Goal: Task Accomplishment & Management: Use online tool/utility

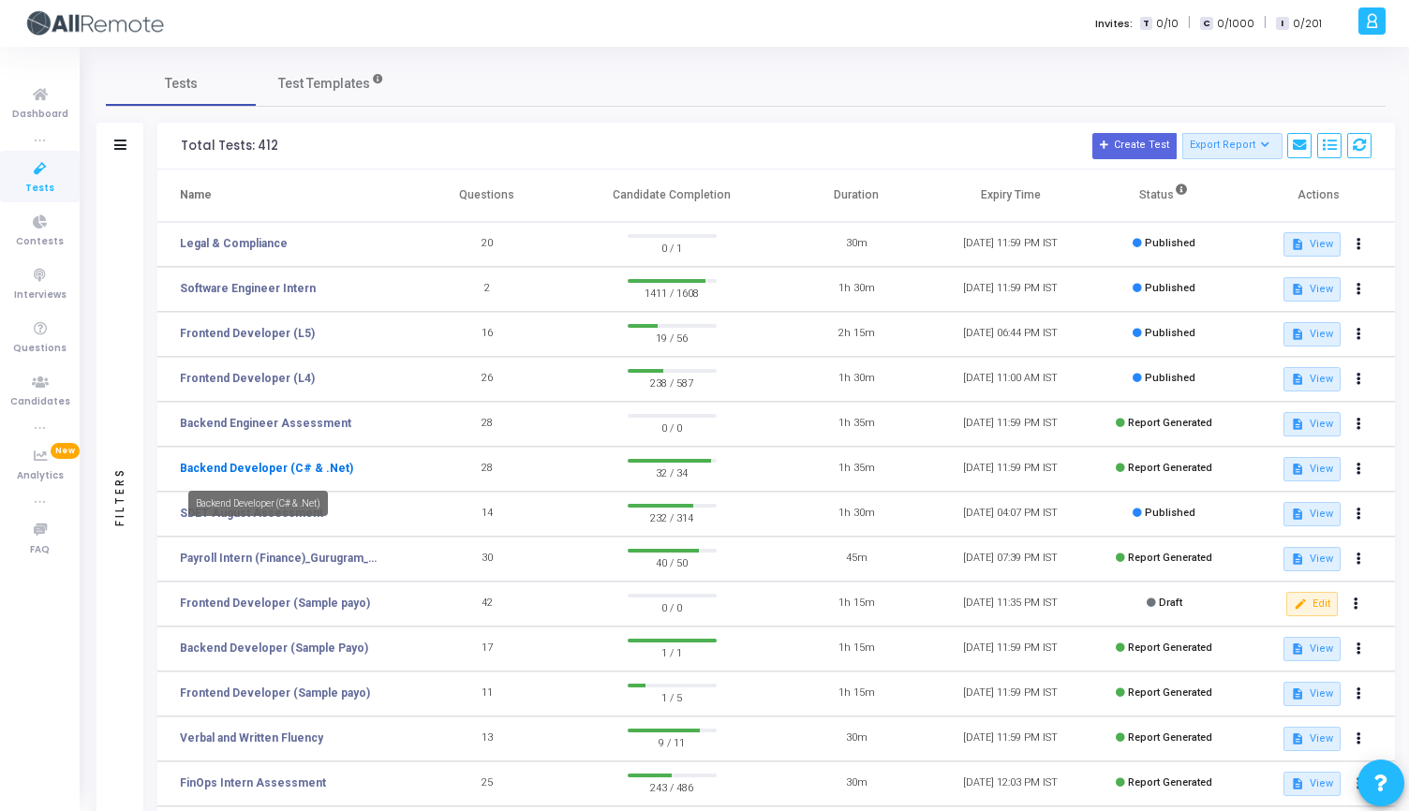
click at [305, 463] on link "Backend Developer (C# & .Net)" at bounding box center [266, 468] width 173 height 17
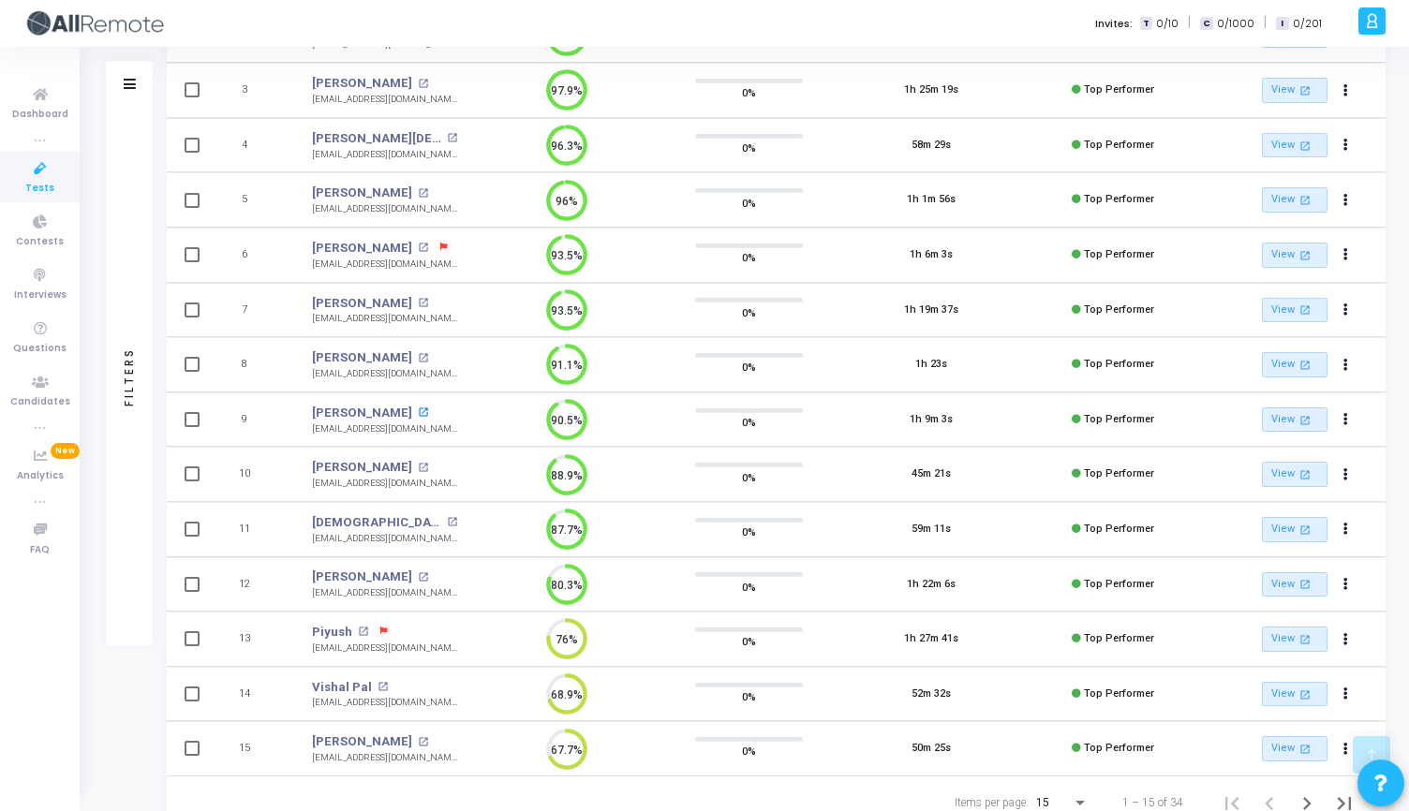
click at [418, 411] on mat-icon "open_in_new" at bounding box center [423, 412] width 10 height 10
drag, startPoint x: 313, startPoint y: 538, endPoint x: 428, endPoint y: 540, distance: 115.2
click at [429, 540] on div "[EMAIL_ADDRESS][DOMAIN_NAME]" at bounding box center [384, 539] width 145 height 14
copy div "[EMAIL_ADDRESS][DOMAIN_NAME]"
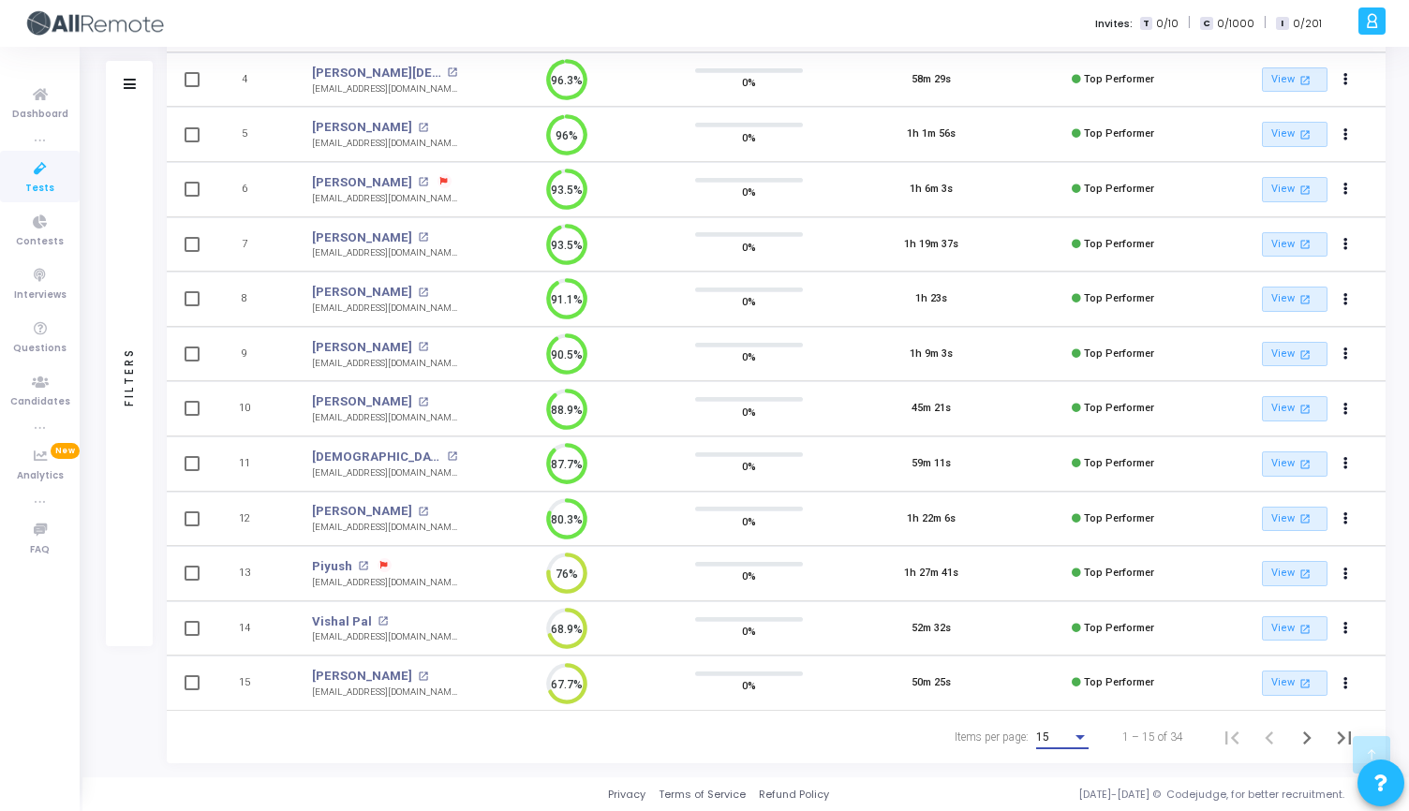
click at [1079, 733] on div "Items per page:" at bounding box center [1080, 737] width 17 height 15
click at [1075, 731] on span "50" at bounding box center [1063, 727] width 52 height 34
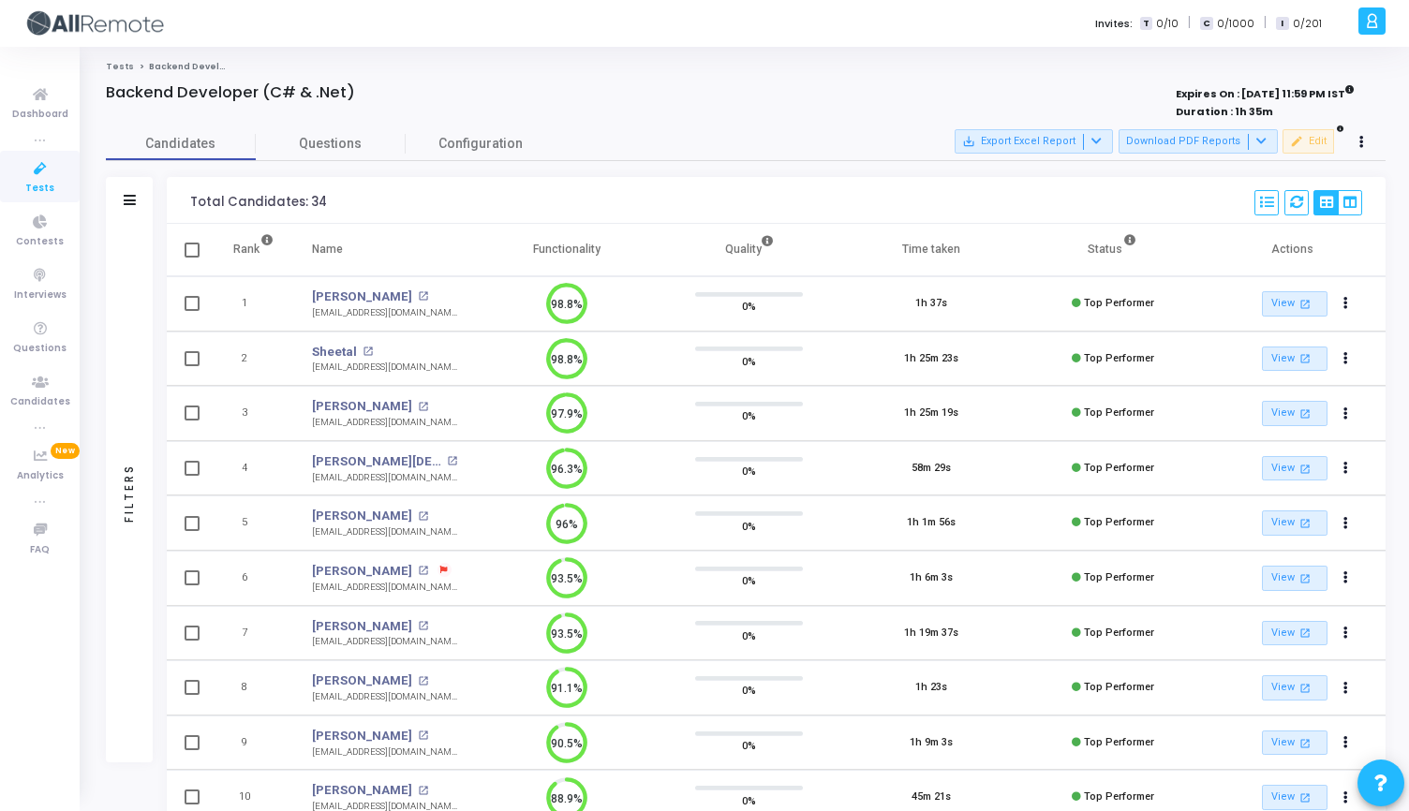
scroll to position [8, 8]
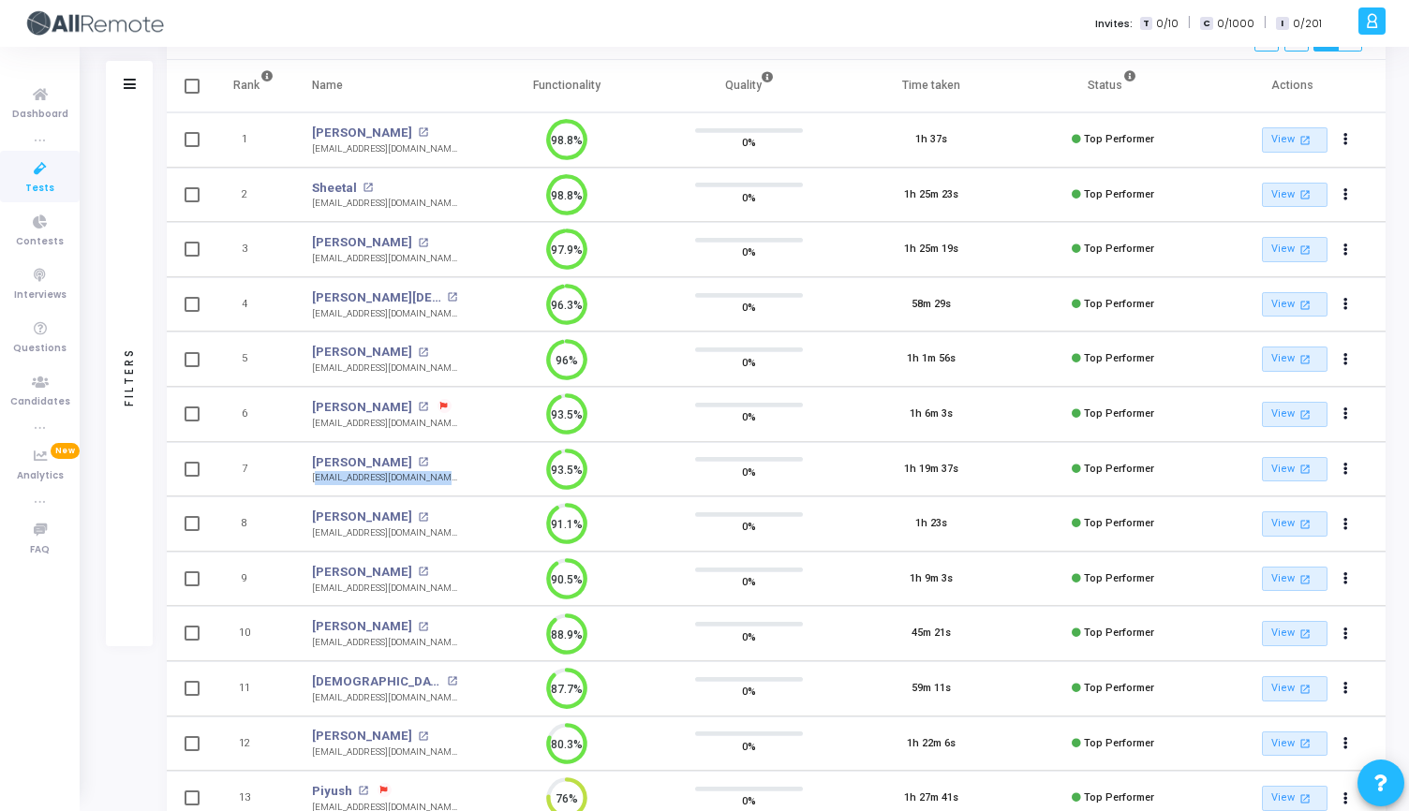
drag, startPoint x: 312, startPoint y: 480, endPoint x: 441, endPoint y: 481, distance: 129.3
click at [441, 481] on td "Saif Ahmed Khan open_in_new saifahmedkhan19@gmail.com saifahmedkhan19@gmail.com" at bounding box center [384, 469] width 183 height 55
click at [436, 480] on td "Saif Ahmed Khan open_in_new saifahmedkhan19@gmail.com" at bounding box center [384, 469] width 183 height 55
drag, startPoint x: 436, startPoint y: 478, endPoint x: 308, endPoint y: 478, distance: 127.4
click at [308, 478] on td "Saif Ahmed Khan open_in_new saifahmedkhan19@gmail.com saifahmedkhan19@gmail.com" at bounding box center [384, 469] width 183 height 55
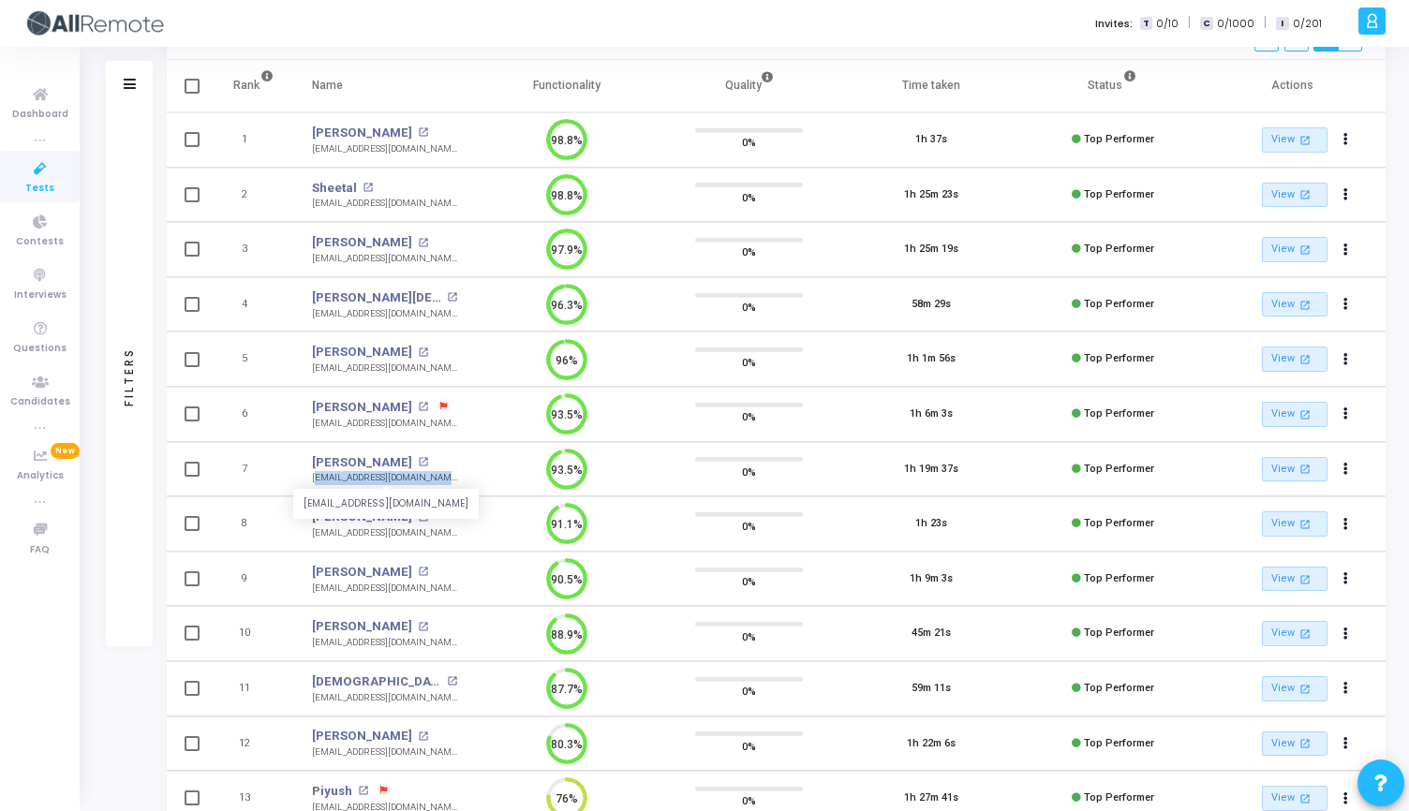
click at [314, 480] on div "saifahmedkhan19@gmail.com" at bounding box center [384, 478] width 145 height 14
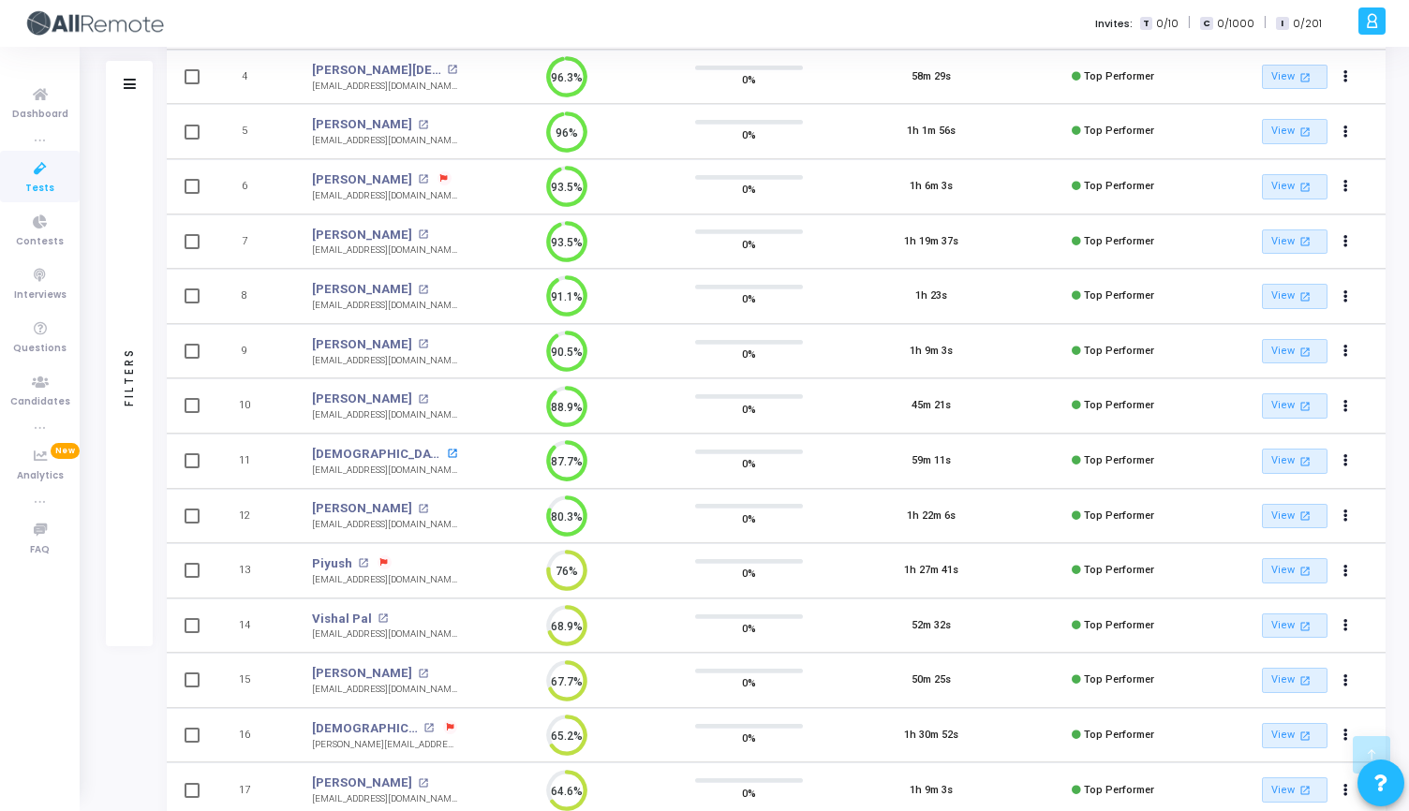
click at [447, 455] on mat-icon "open_in_new" at bounding box center [452, 454] width 10 height 10
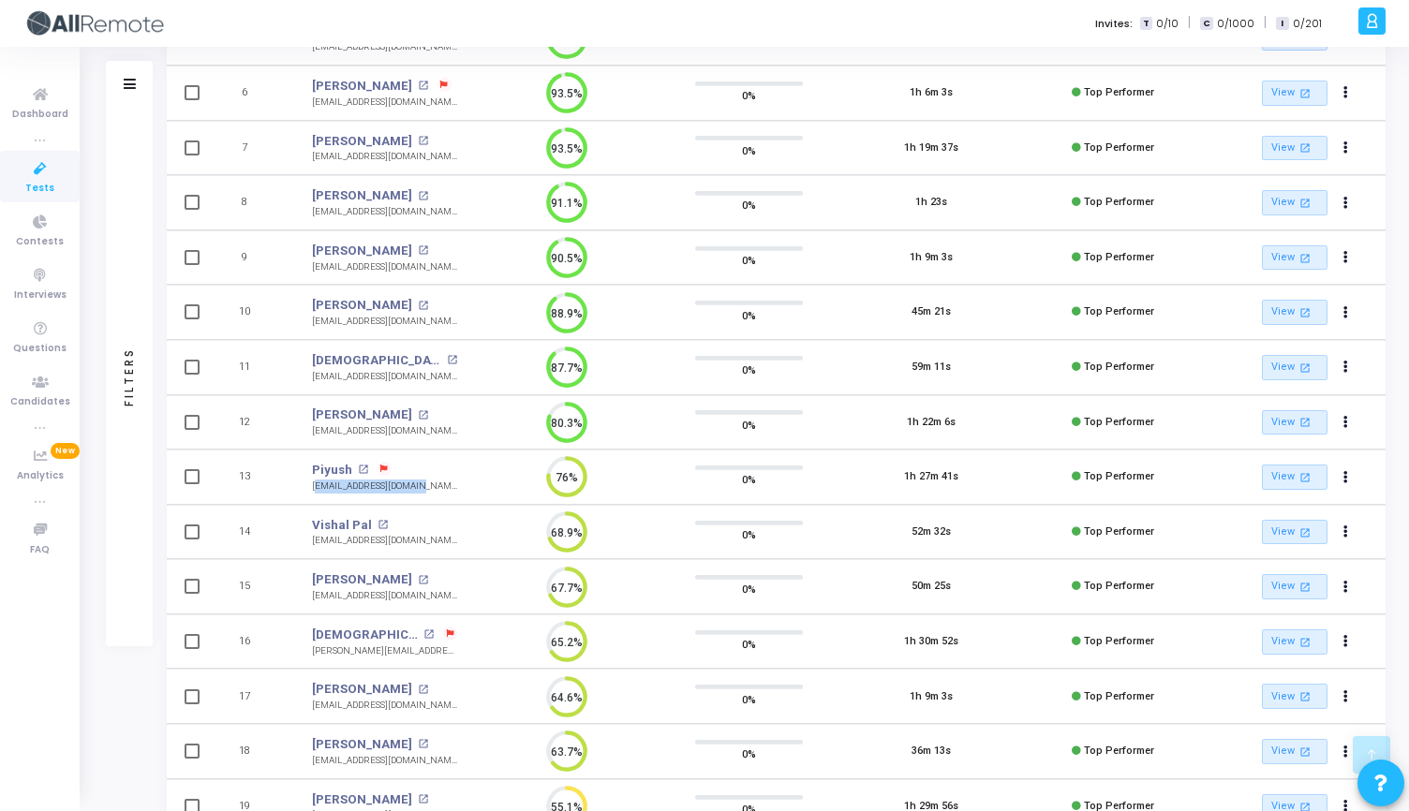
drag, startPoint x: 312, startPoint y: 485, endPoint x: 413, endPoint y: 485, distance: 101.2
click at [413, 485] on td "Piyush open_in_new piyush.kp48@gmail.com piyush.kp48@gmail.com" at bounding box center [384, 477] width 183 height 55
copy div "piyush.kp48@gmail.com"
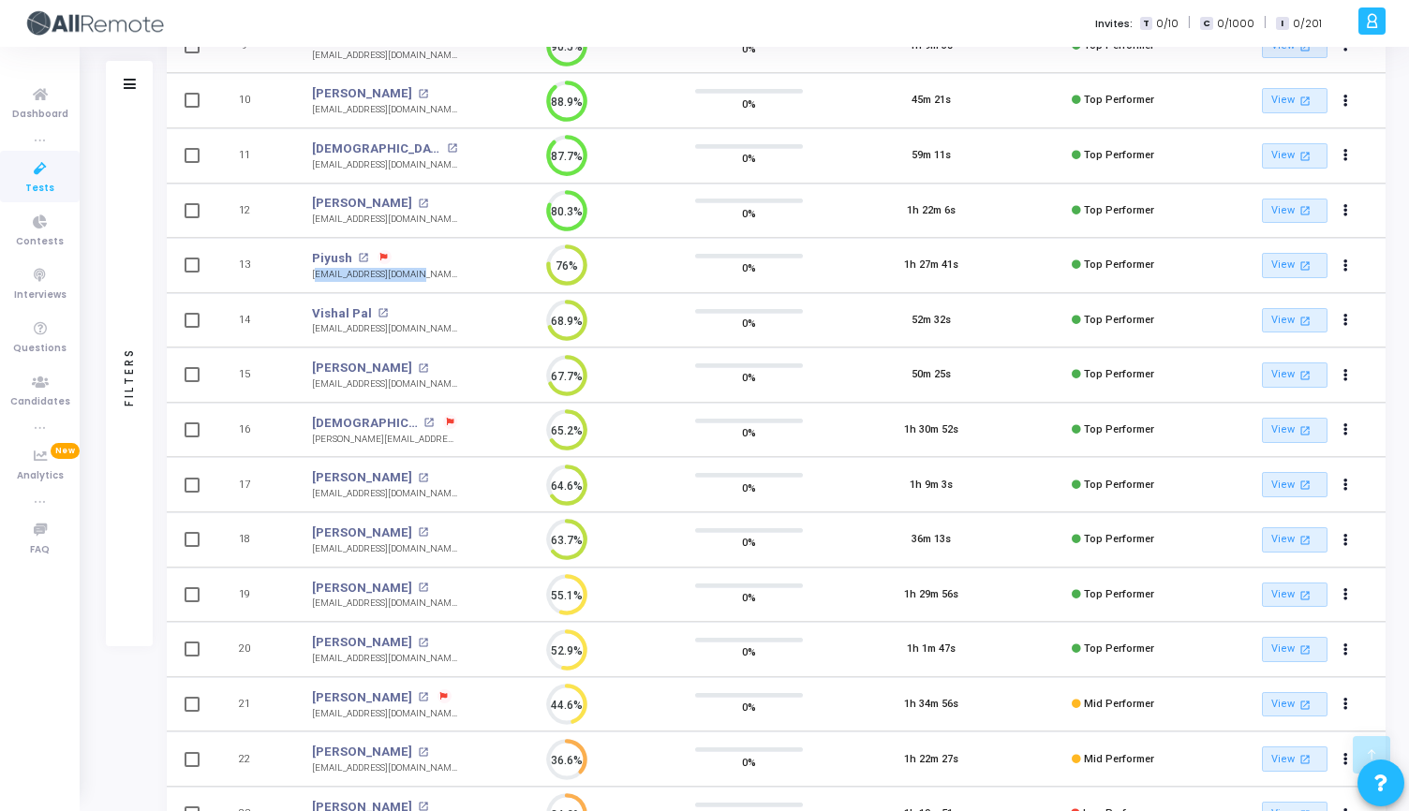
drag, startPoint x: 313, startPoint y: 383, endPoint x: 450, endPoint y: 384, distance: 136.8
click at [450, 384] on td "Sanskriti Saxena open_in_new sanskriti.saxena33@gmail.com sanskriti.saxena33@gm…" at bounding box center [384, 375] width 183 height 55
copy div "sanskriti.saxena33@gmail.com"
click at [458, 377] on td "Sanskriti Saxena open_in_new sanskriti.saxena33@gmail.com" at bounding box center [384, 375] width 183 height 55
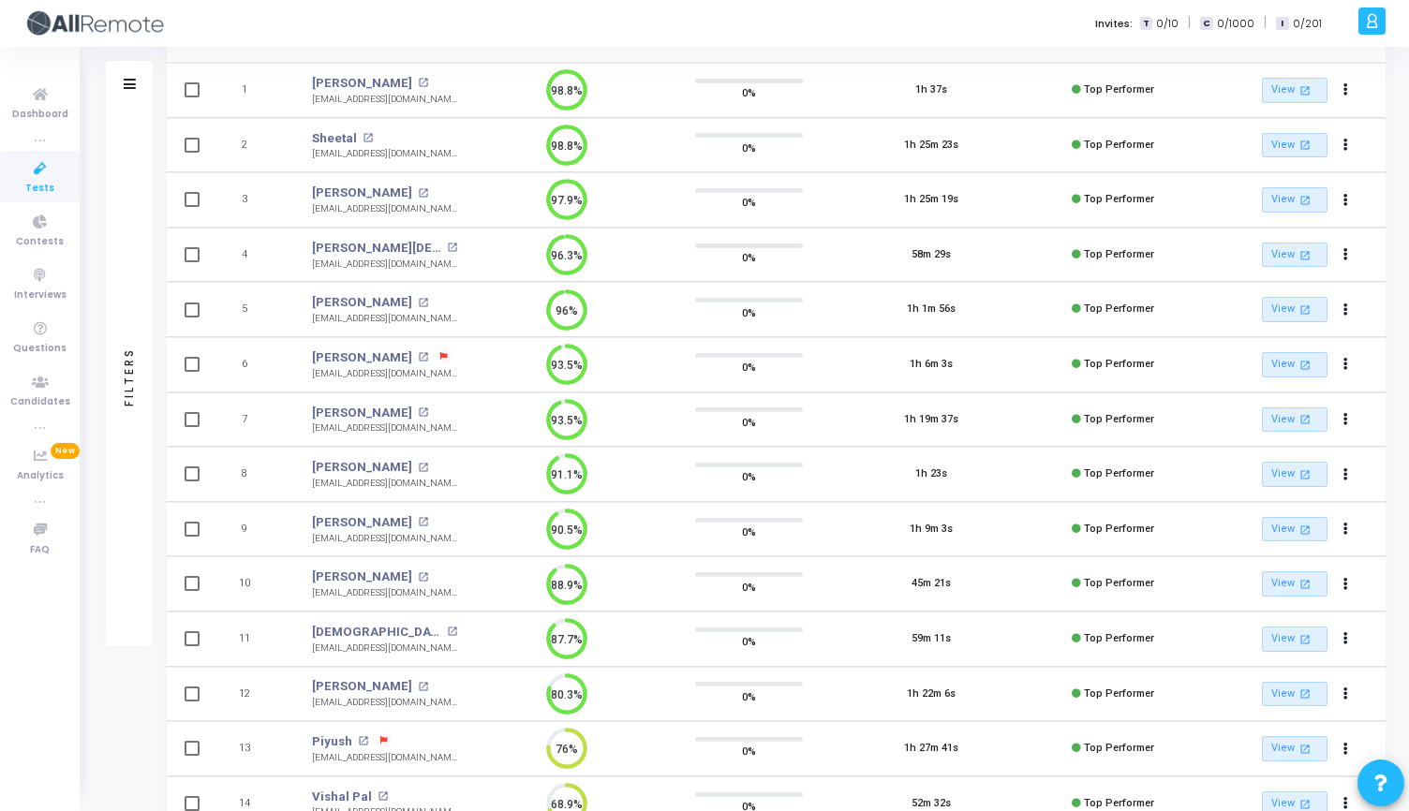
scroll to position [191, 0]
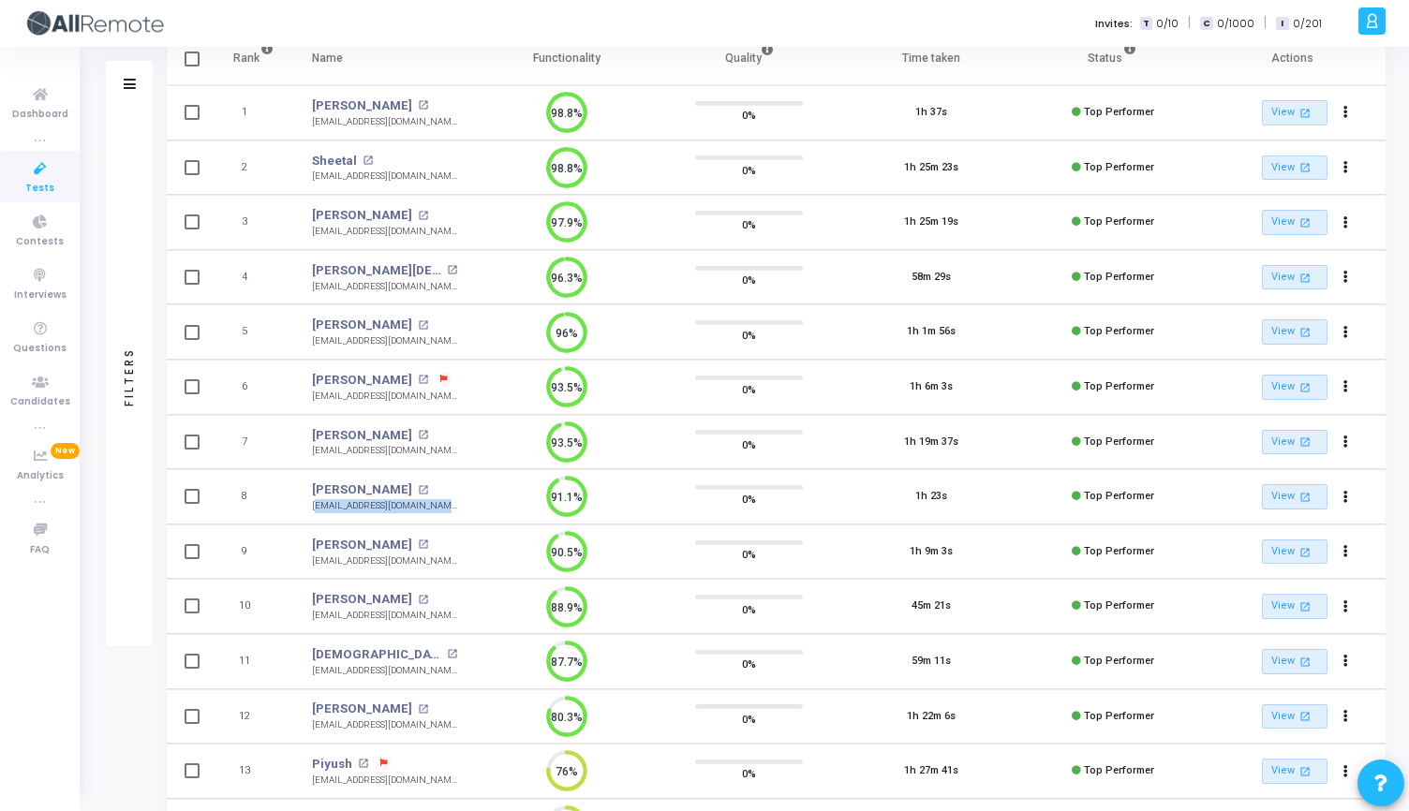
drag, startPoint x: 312, startPoint y: 510, endPoint x: 441, endPoint y: 508, distance: 129.3
click at [442, 508] on td "Pulkit Gupta open_in_new pulkitgupta.2106@gmail.com pulkitgupta.2106@gmail.com" at bounding box center [384, 496] width 183 height 55
copy div "pulkitgupta.2106@gmail.com"
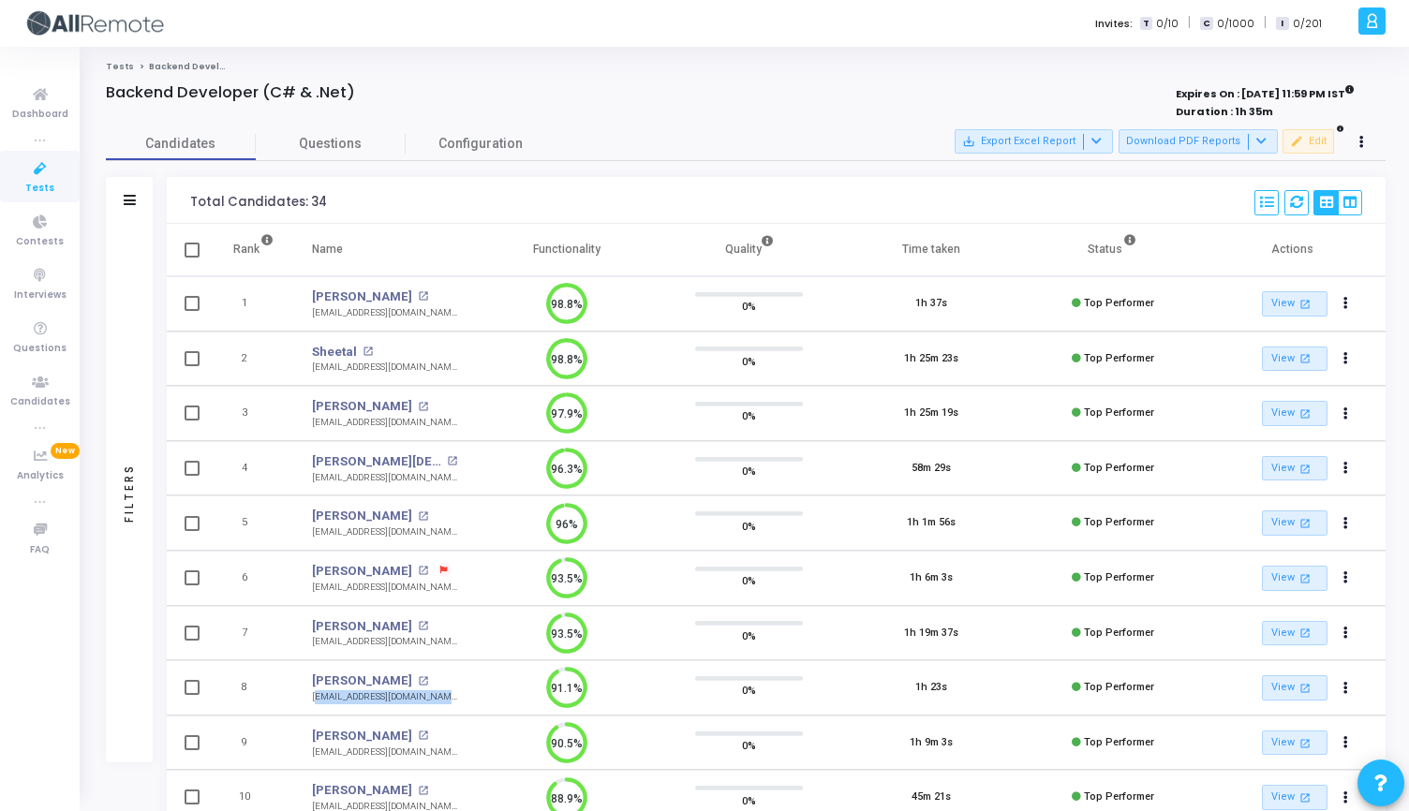
scroll to position [8, 8]
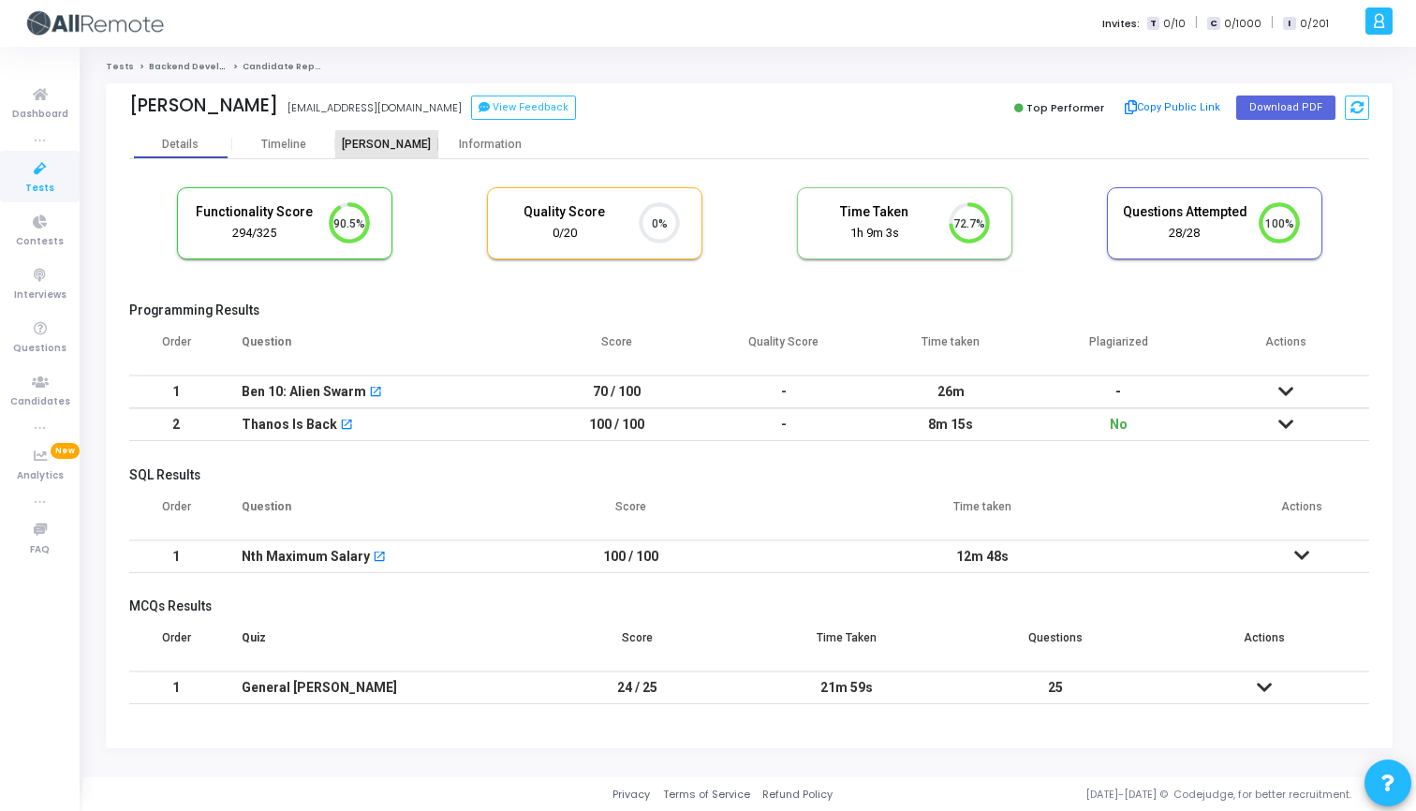
click at [389, 148] on div "[PERSON_NAME]" at bounding box center [386, 145] width 103 height 14
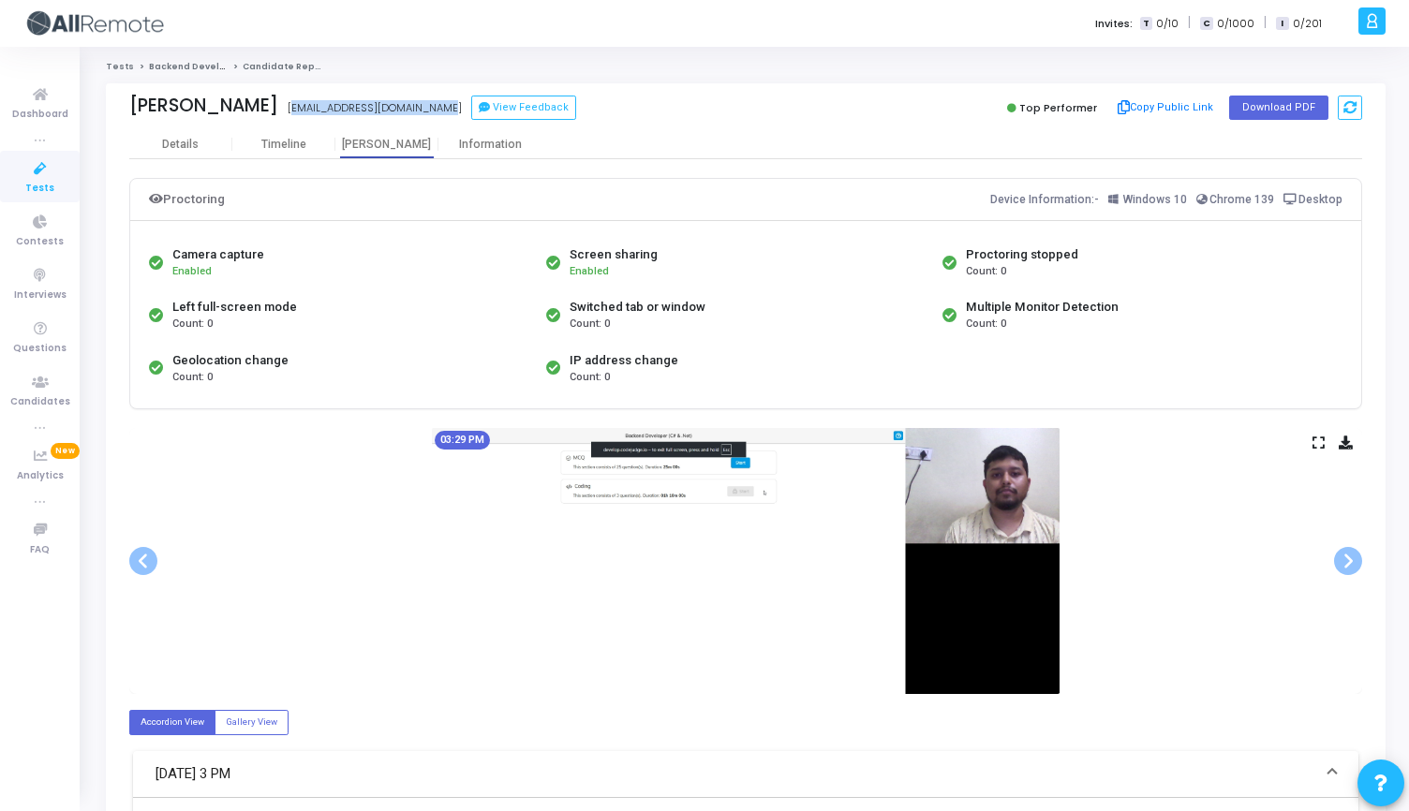
drag, startPoint x: 275, startPoint y: 108, endPoint x: 440, endPoint y: 113, distance: 164.9
click at [441, 113] on div "Pranshu Gupta pranshuguptapg32@gmail.com View Feedback" at bounding box center [432, 108] width 607 height 27
copy div "pranshuguptapg32@gmail.com"
